Goal: Transaction & Acquisition: Download file/media

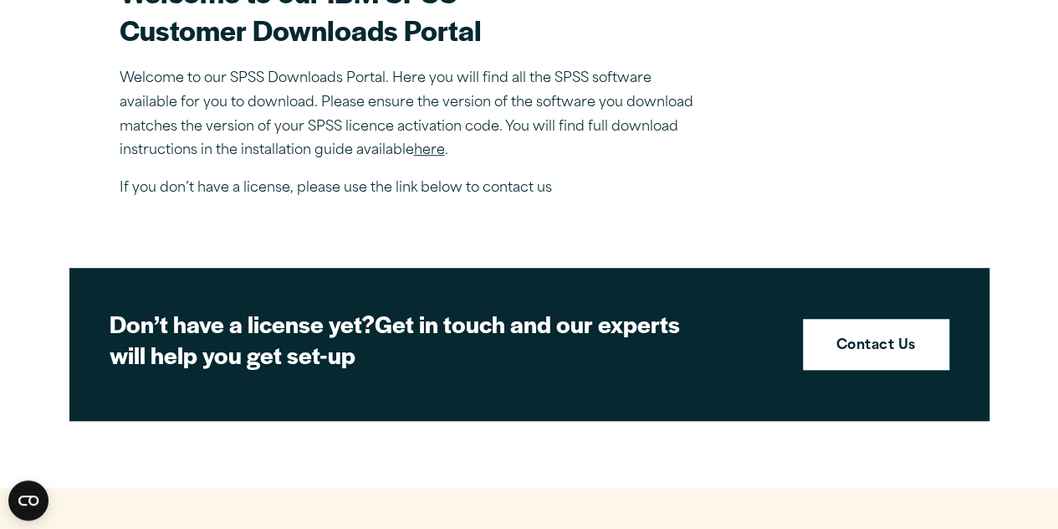
scroll to position [915, 0]
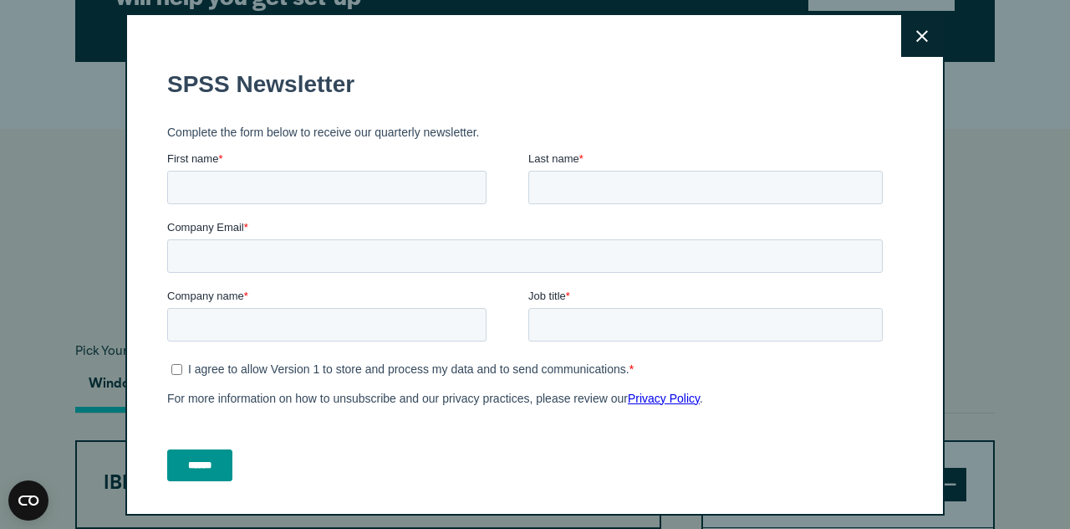
click at [907, 28] on button "Close" at bounding box center [923, 36] width 42 height 42
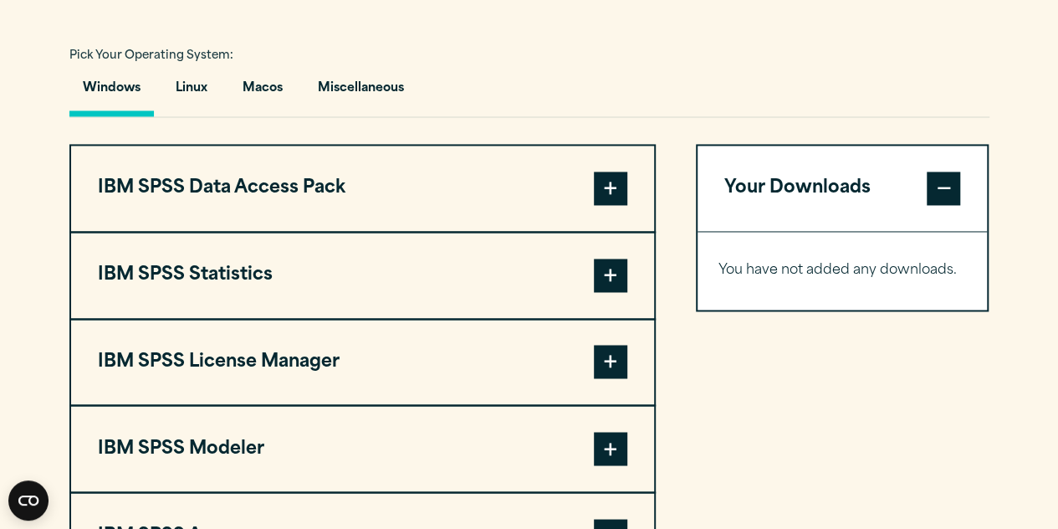
scroll to position [1269, 0]
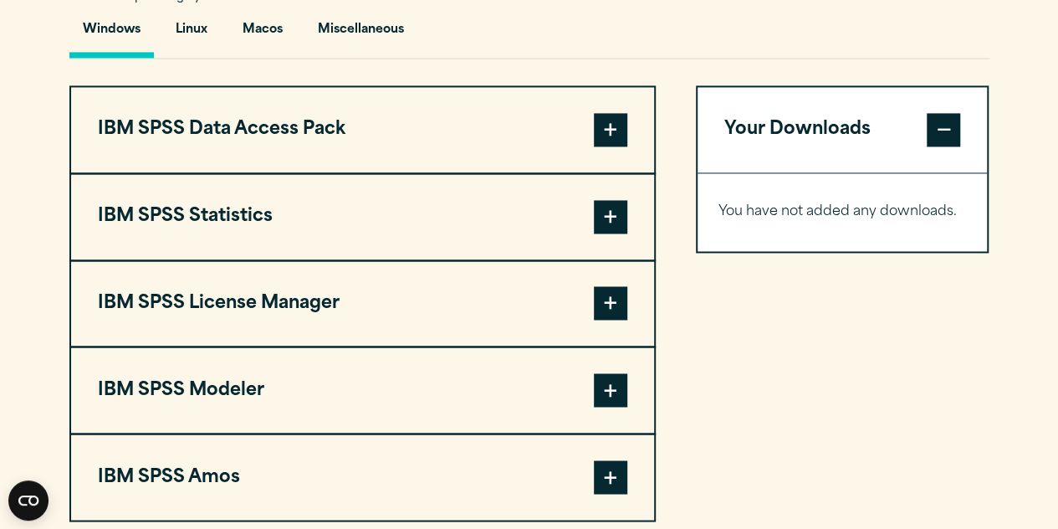
click at [610, 222] on span at bounding box center [610, 216] width 33 height 33
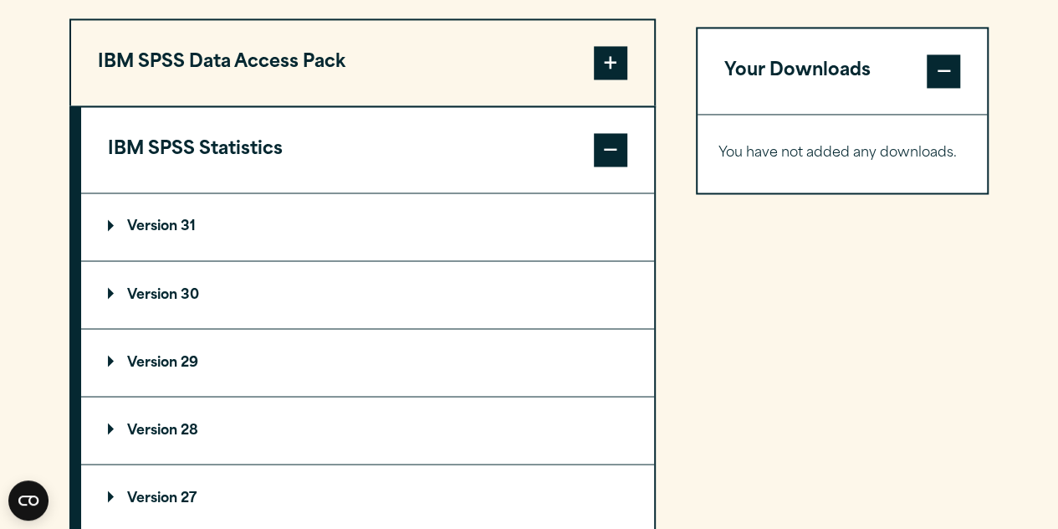
scroll to position [1341, 0]
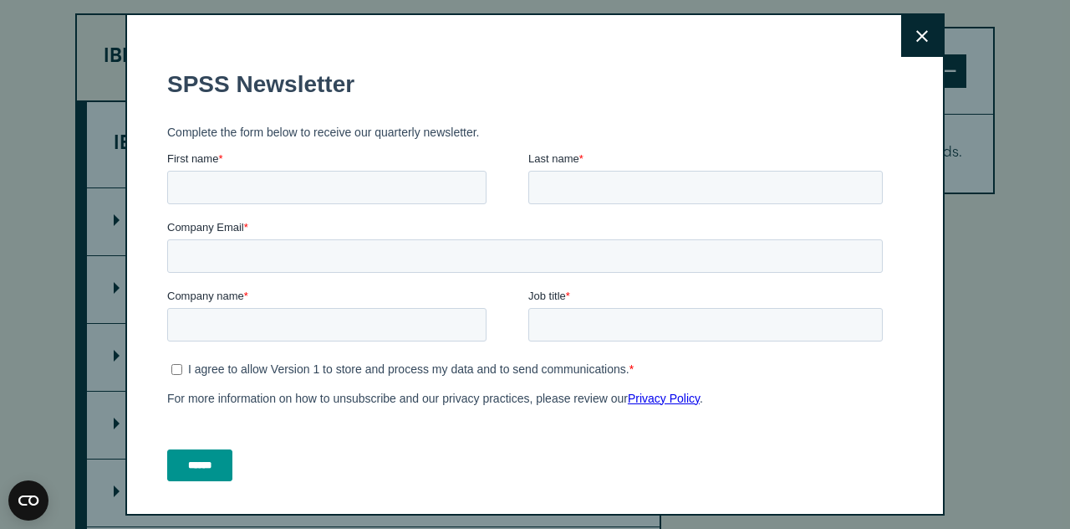
click at [902, 28] on button "Close" at bounding box center [923, 36] width 42 height 42
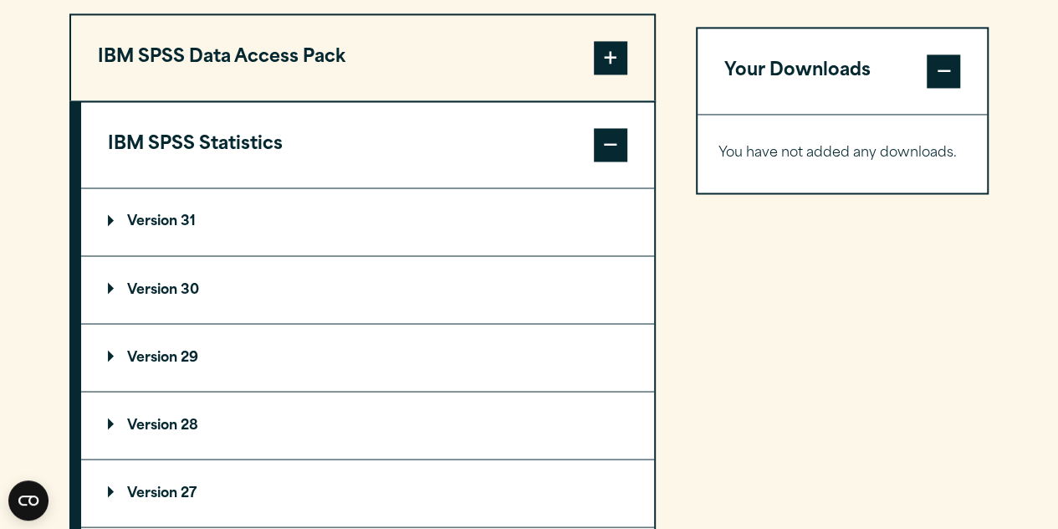
click at [415, 273] on summary "Version 30" at bounding box center [367, 289] width 573 height 67
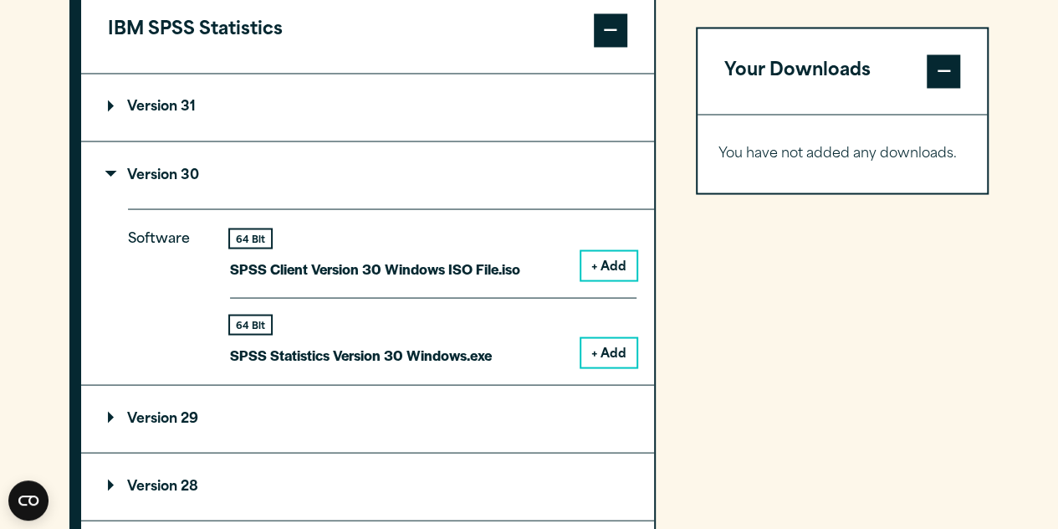
scroll to position [1458, 0]
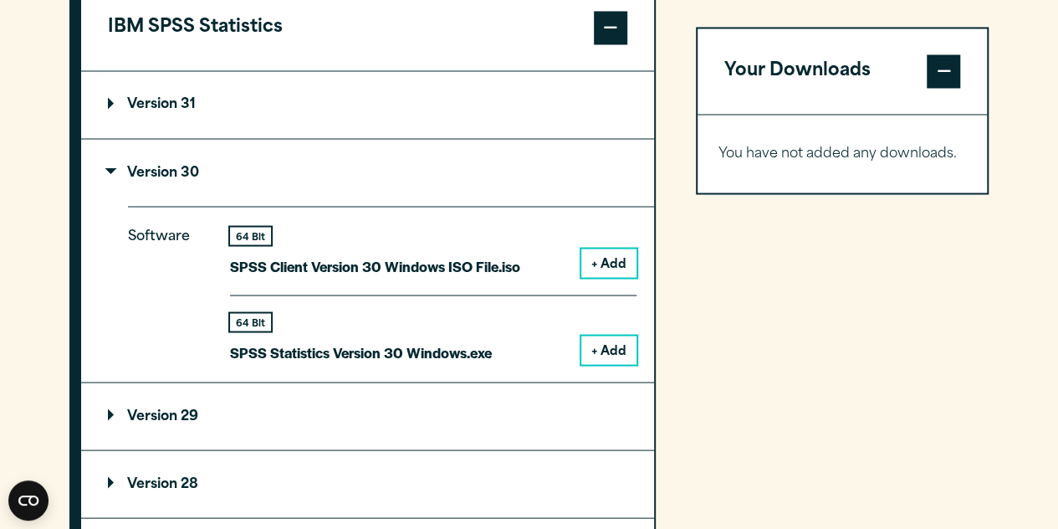
click at [606, 346] on button "+ Add" at bounding box center [608, 349] width 55 height 28
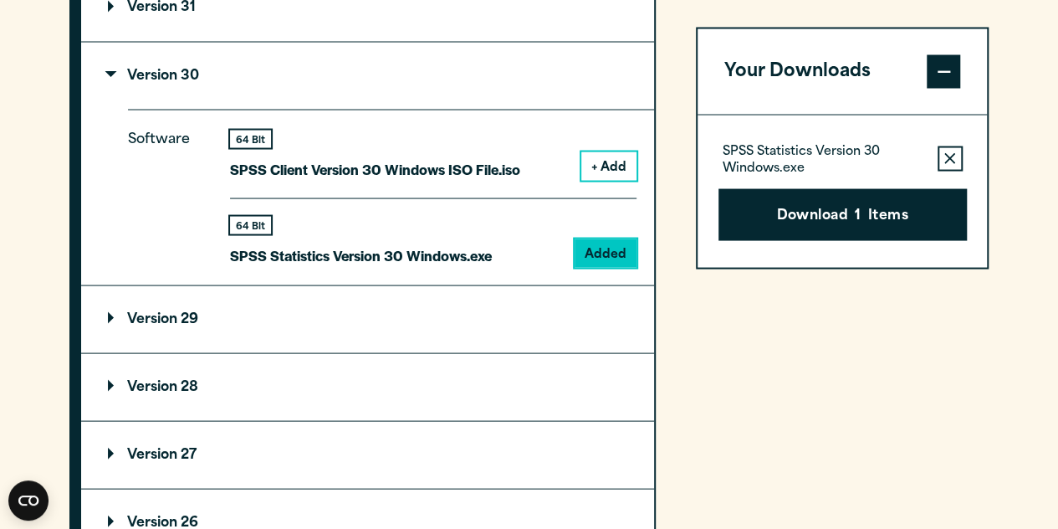
scroll to position [1566, 0]
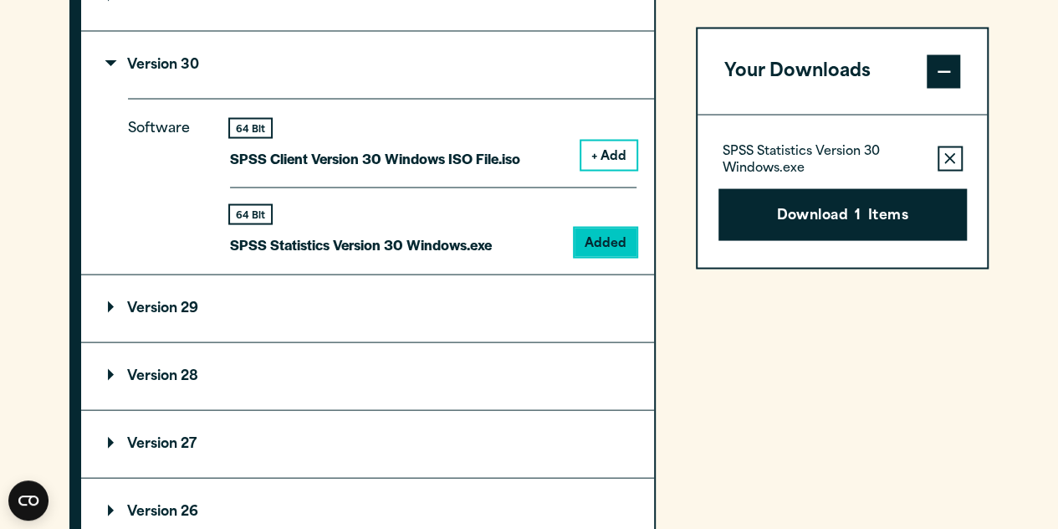
click at [774, 216] on button "Download 1 Items" at bounding box center [842, 214] width 248 height 52
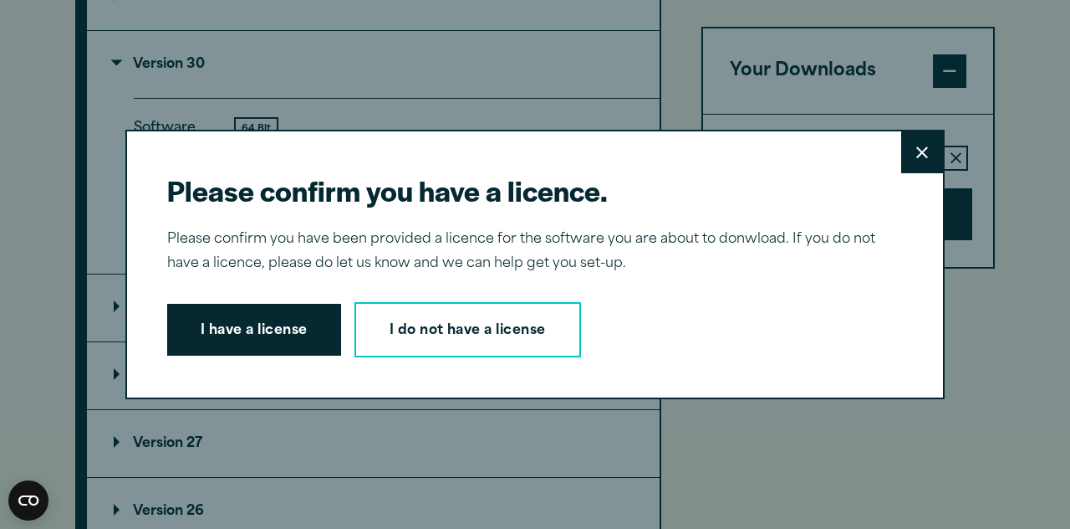
click at [271, 344] on button "I have a license" at bounding box center [254, 330] width 174 height 52
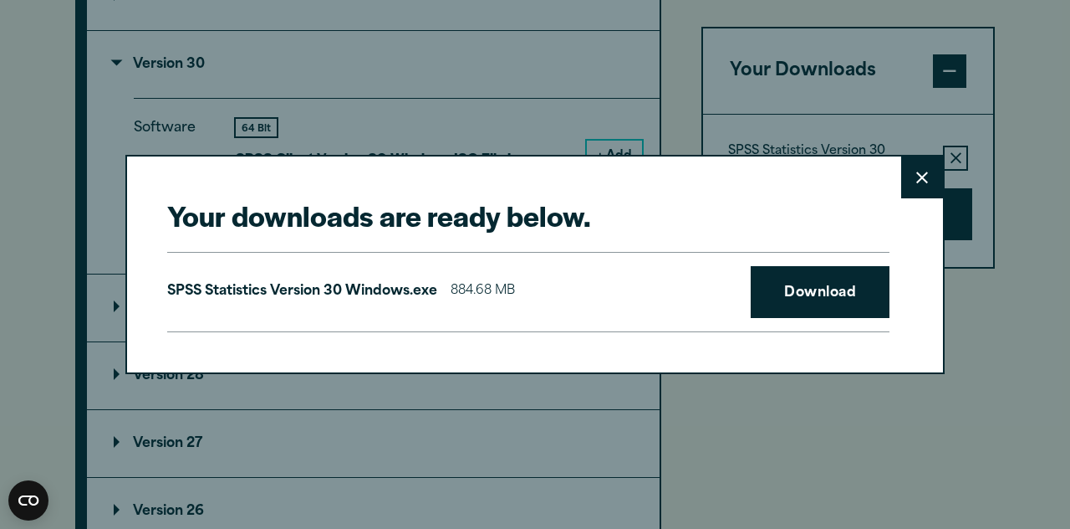
click at [798, 284] on link "Download" at bounding box center [820, 292] width 139 height 52
click at [430, 406] on div "Your downloads are ready below. Close SPSS Statistics Version 30 Windows.exe 88…" at bounding box center [535, 264] width 1070 height 529
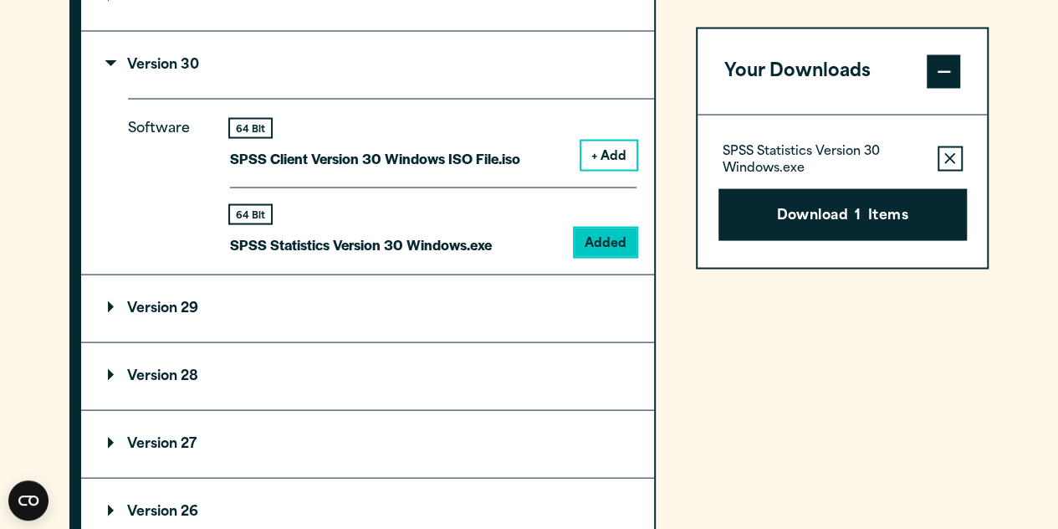
click at [897, 339] on div "Your Downloads SPSS Statistics Version 30 Windows.exe Remove this item from you…" at bounding box center [843, 297] width 294 height 1019
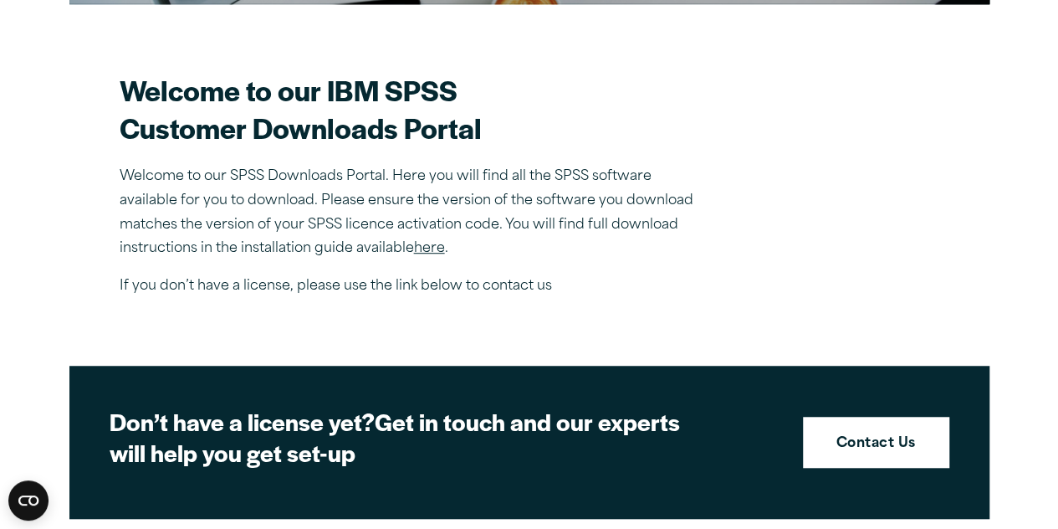
scroll to position [350, 0]
